Goal: Task Accomplishment & Management: Use online tool/utility

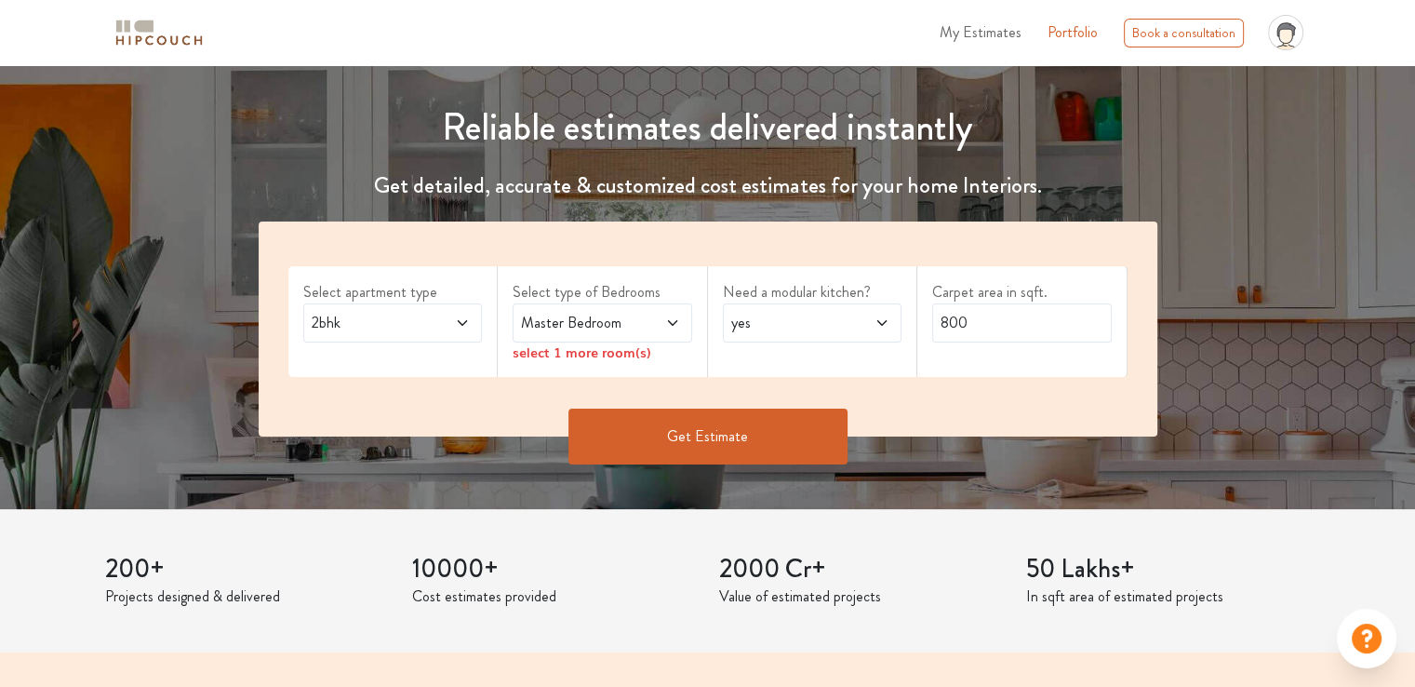
scroll to position [279, 0]
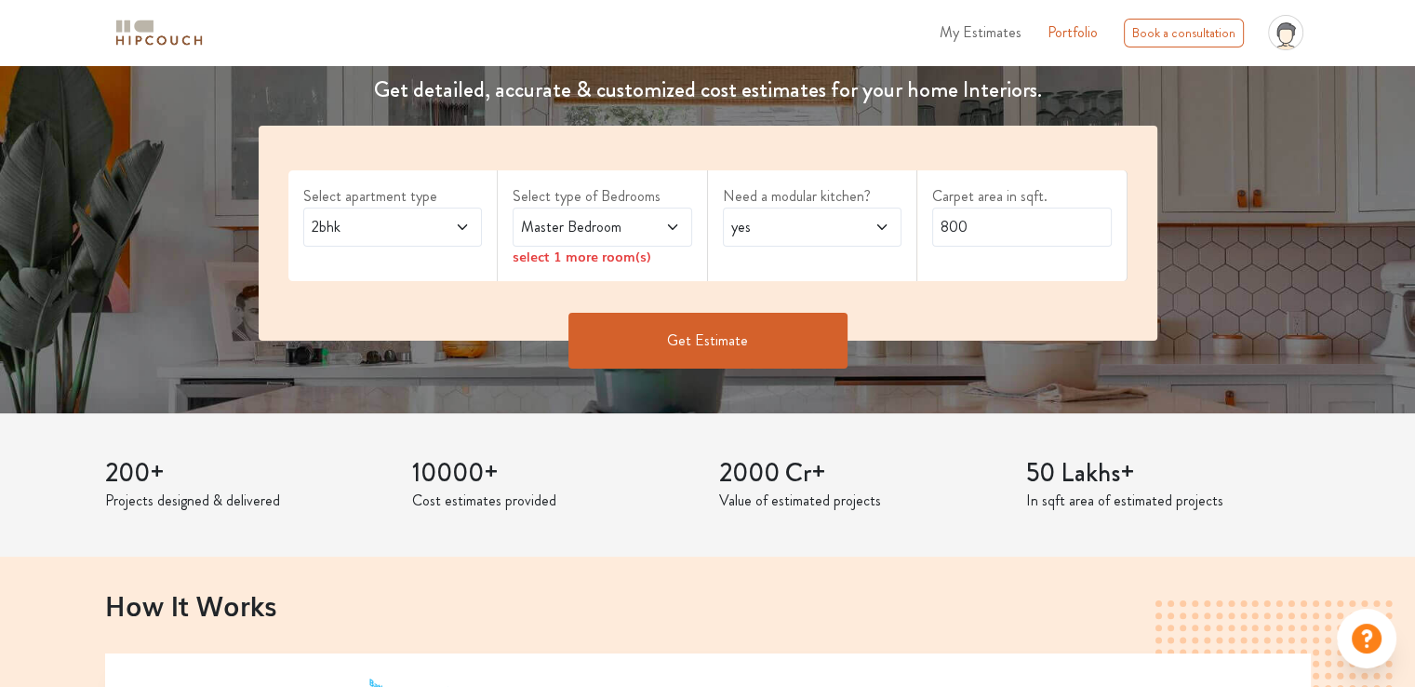
click at [403, 224] on span "2bhk" at bounding box center [369, 227] width 122 height 22
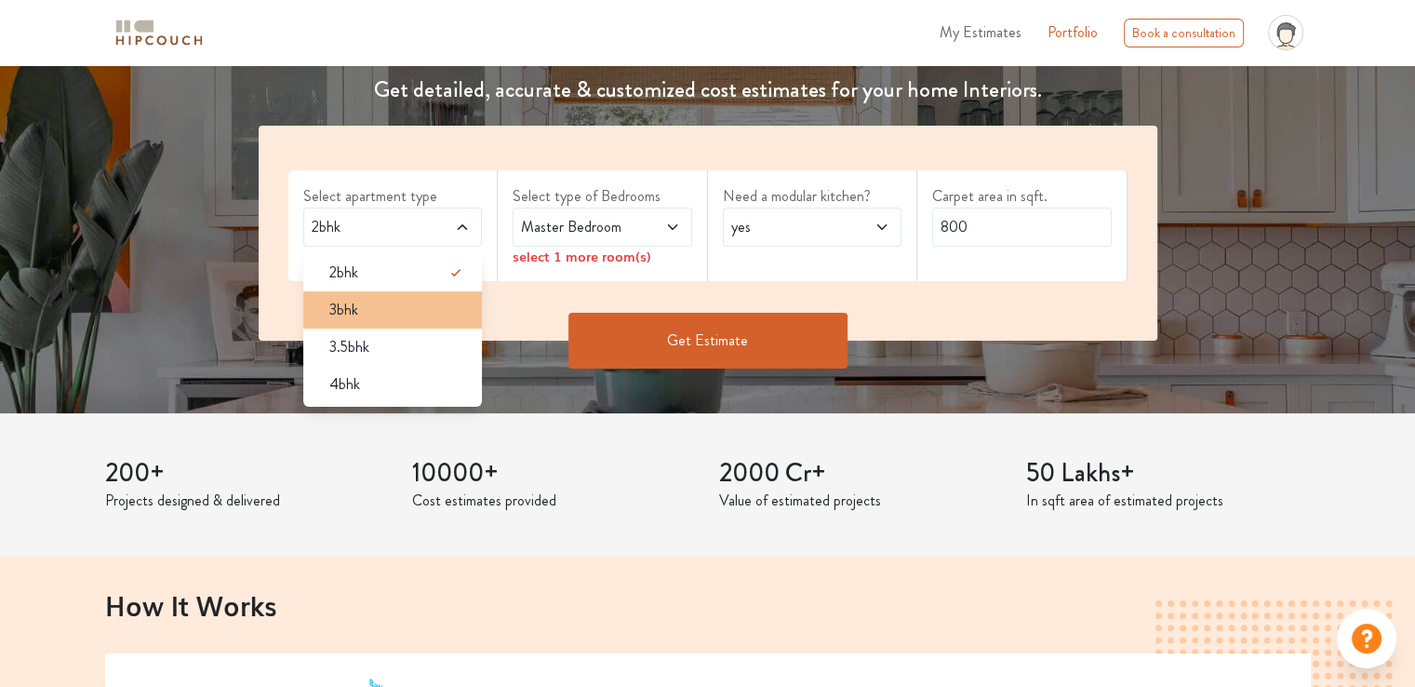
click at [357, 310] on div "3bhk" at bounding box center [398, 310] width 168 height 22
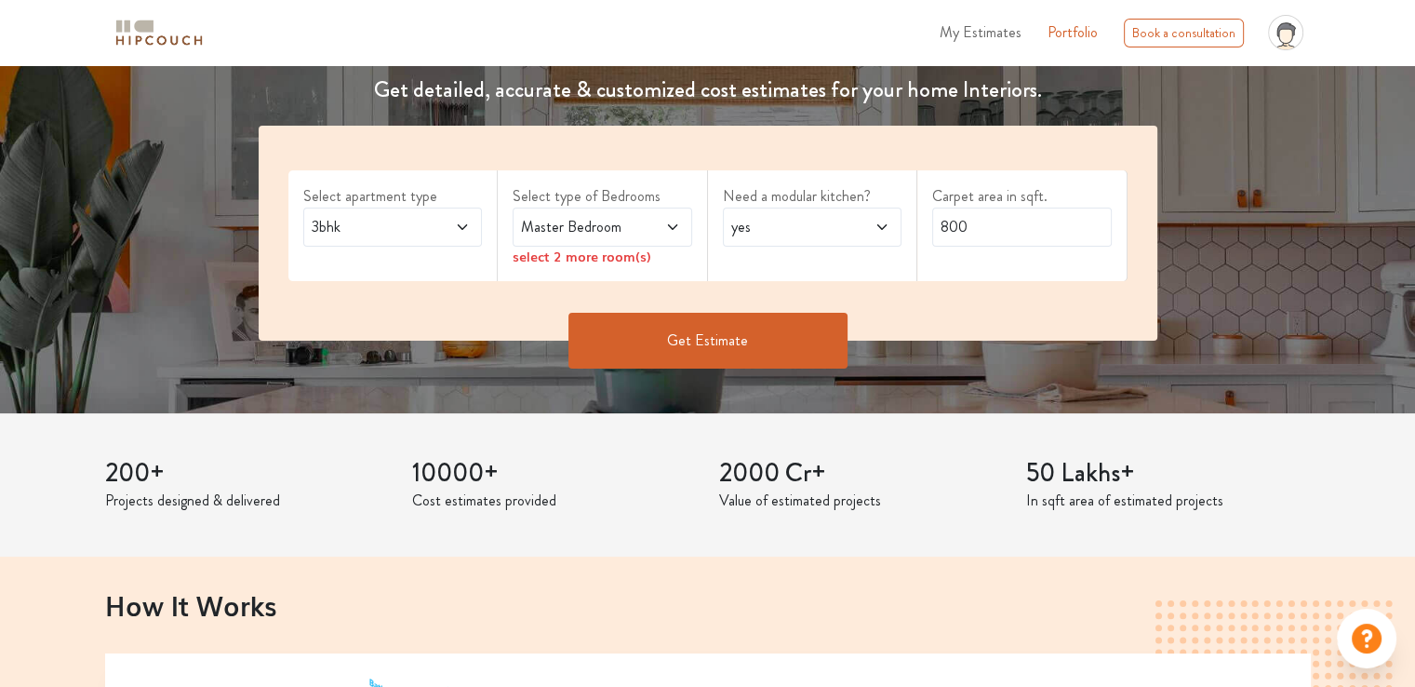
click at [532, 224] on span "Master Bedroom" at bounding box center [578, 227] width 122 height 22
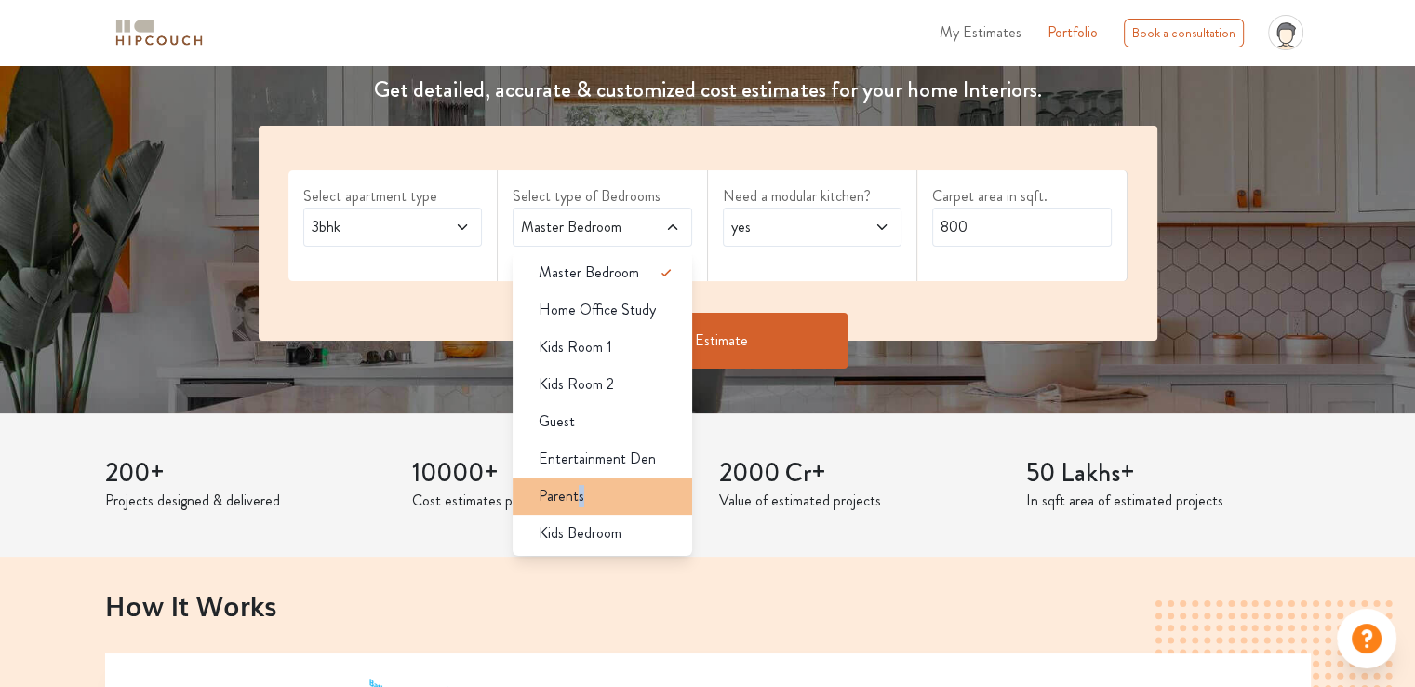
click at [580, 496] on span "Parents" at bounding box center [562, 496] width 46 height 22
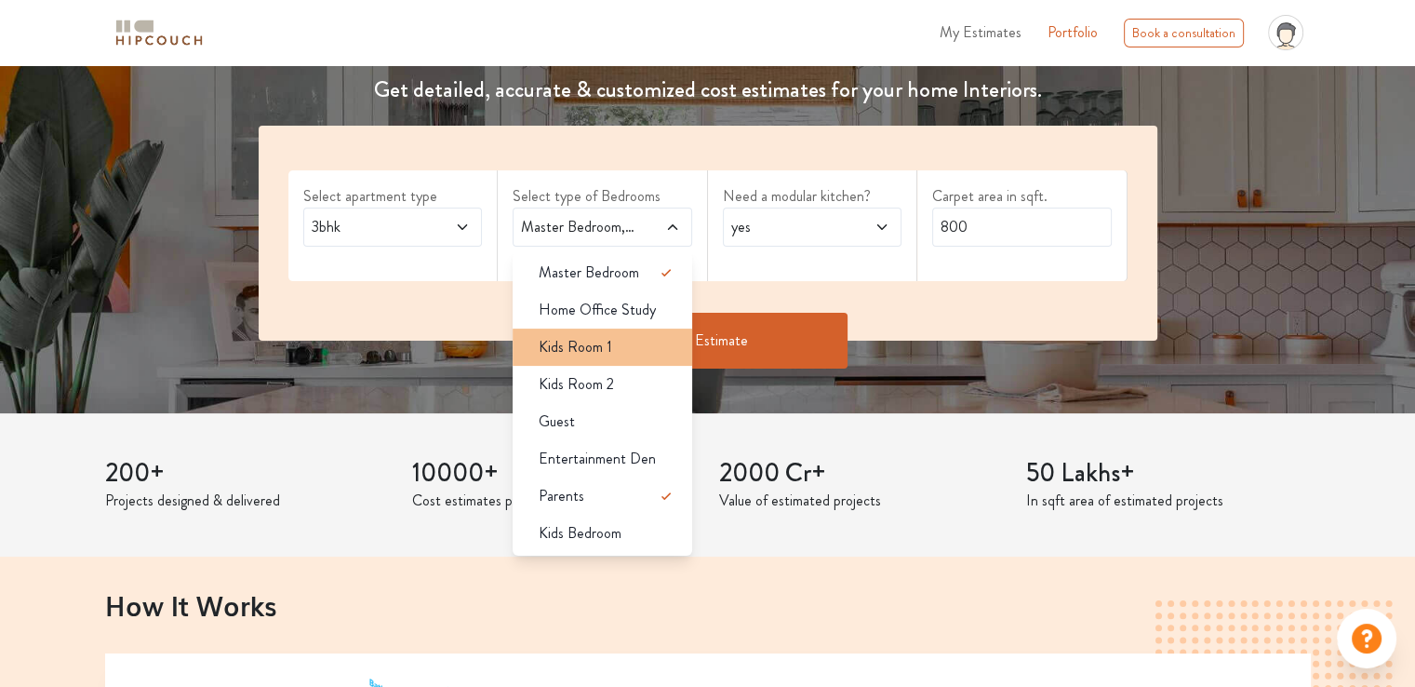
click at [603, 347] on span "Kids Room 1" at bounding box center [575, 347] width 73 height 22
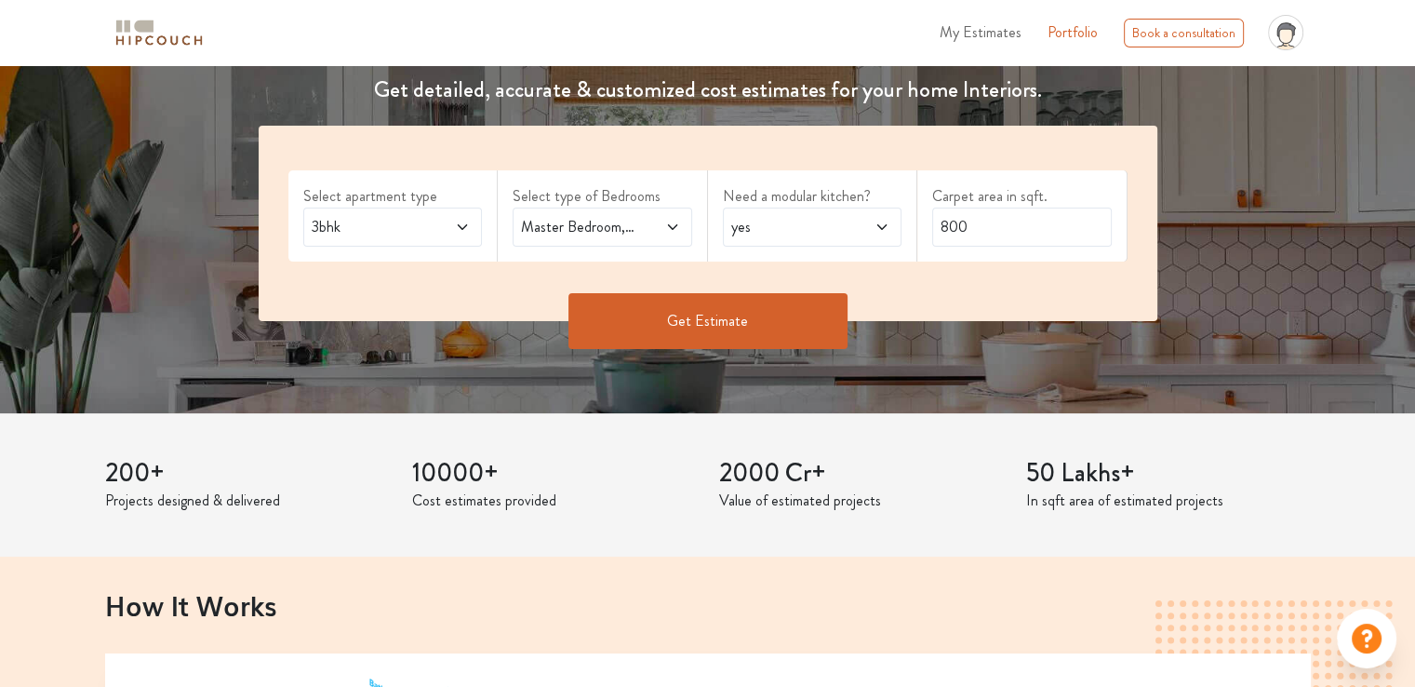
click at [809, 224] on span "yes" at bounding box center [788, 227] width 122 height 22
click at [764, 313] on div "no" at bounding box center [818, 310] width 168 height 22
drag, startPoint x: 973, startPoint y: 232, endPoint x: 852, endPoint y: 198, distance: 125.5
click at [849, 195] on div "Select apartment type 3bhk Select type of Bedrooms Master Bedroom,Kids Room 1,P…" at bounding box center [708, 223] width 899 height 195
click at [738, 328] on button "Get Estimate" at bounding box center [707, 321] width 279 height 56
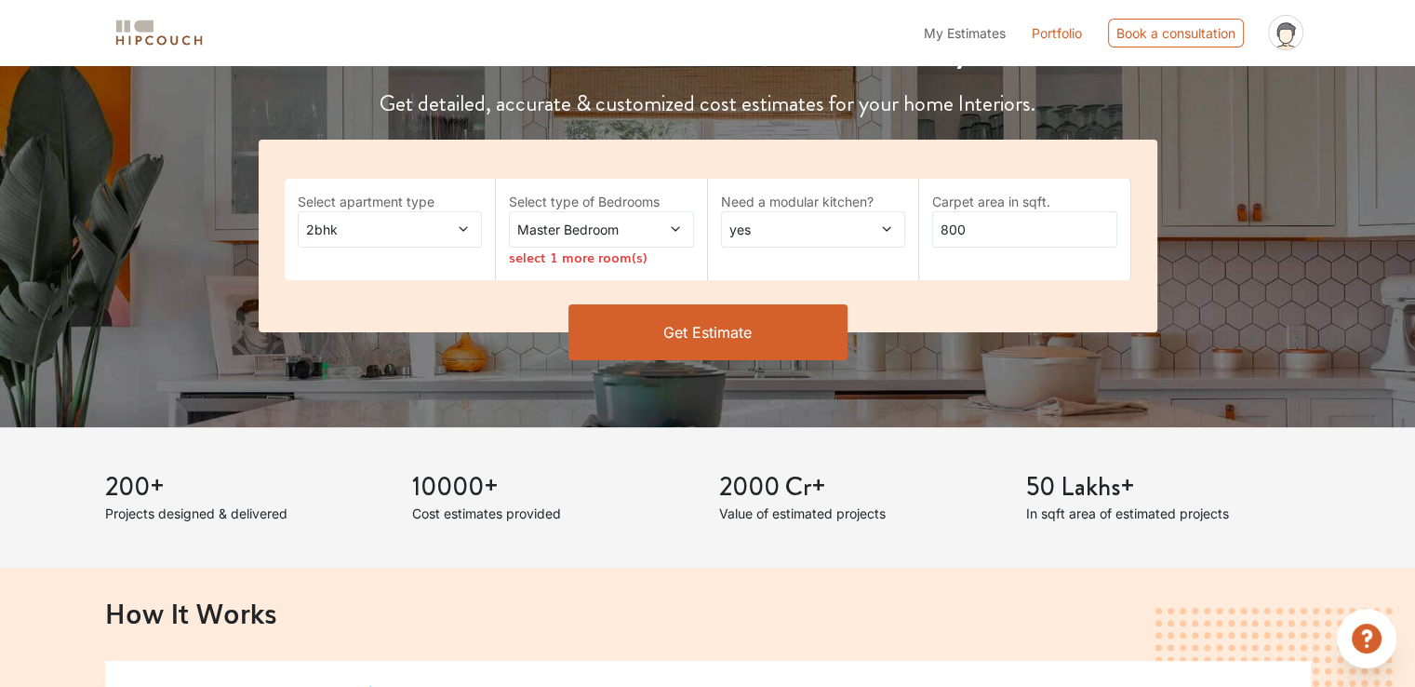
scroll to position [279, 0]
